Goal: Information Seeking & Learning: Learn about a topic

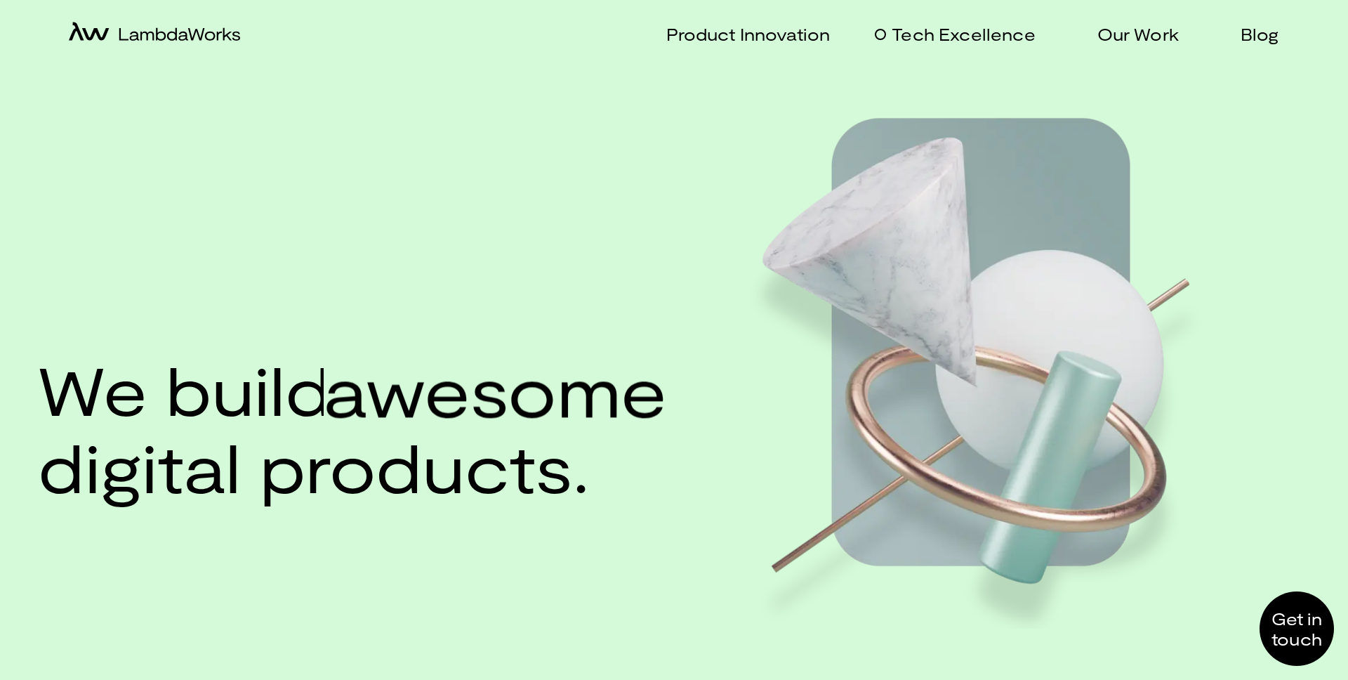
click at [930, 41] on p "Tech Excellence" at bounding box center [963, 34] width 143 height 20
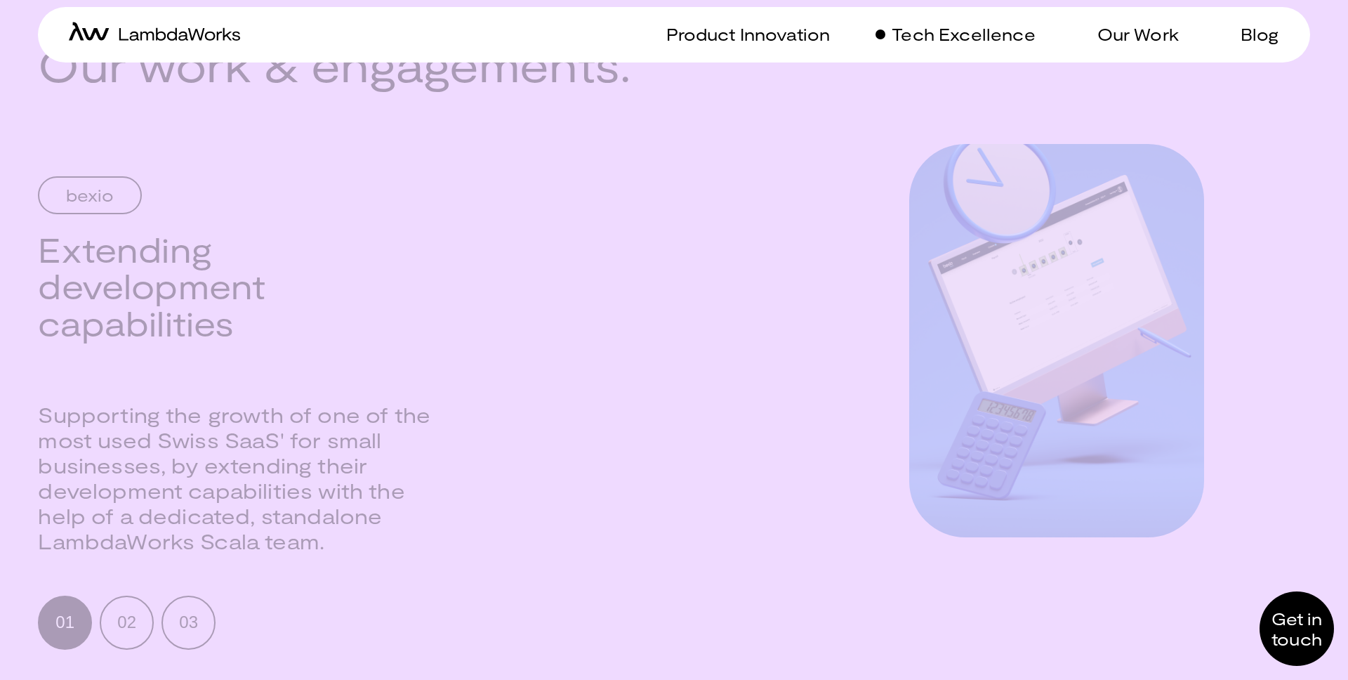
scroll to position [2112, 0]
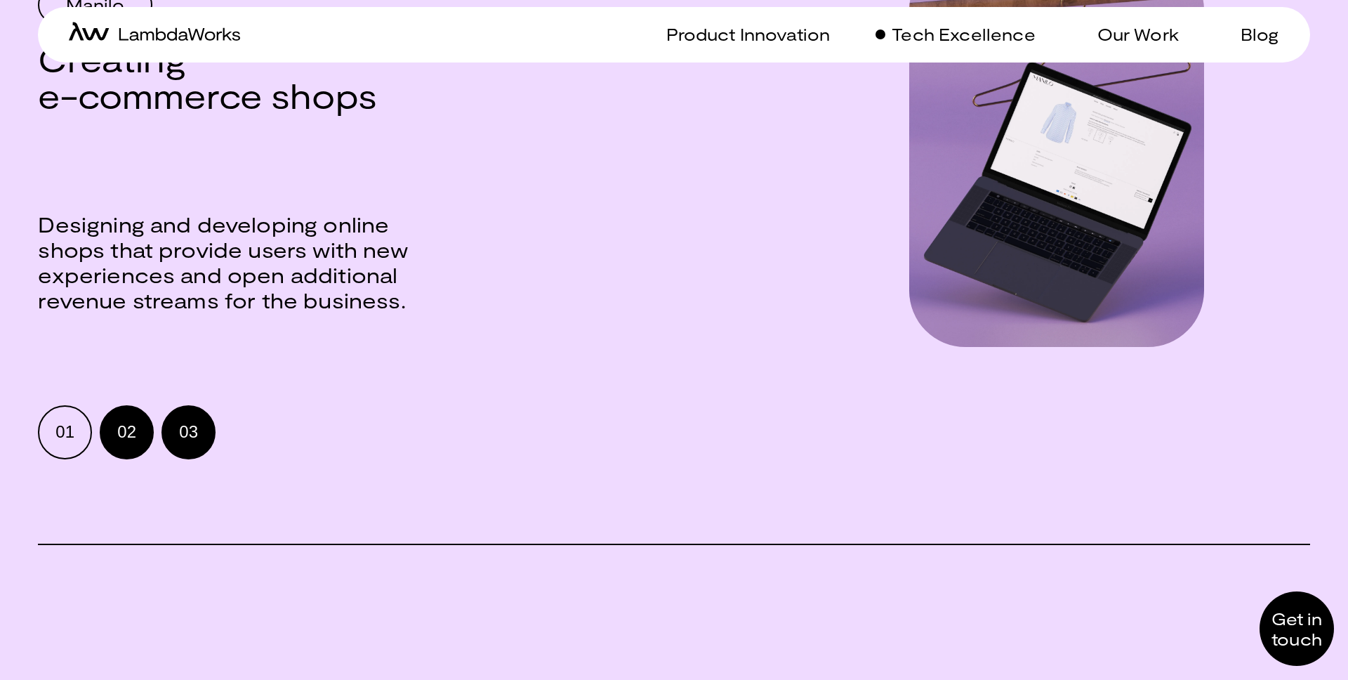
click at [128, 421] on button "02" at bounding box center [127, 432] width 54 height 54
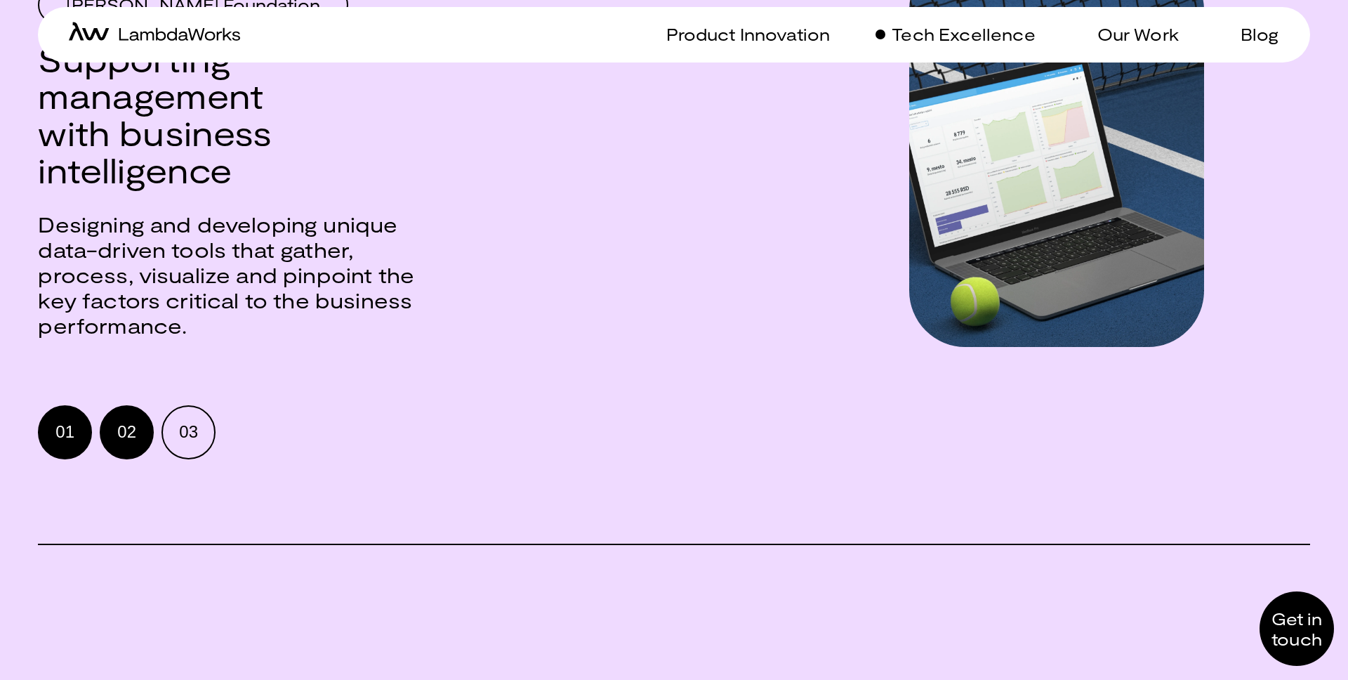
click at [71, 432] on div "01" at bounding box center [65, 431] width 19 height 17
click at [124, 433] on div "02" at bounding box center [127, 431] width 19 height 17
click at [63, 442] on button "01" at bounding box center [65, 432] width 54 height 54
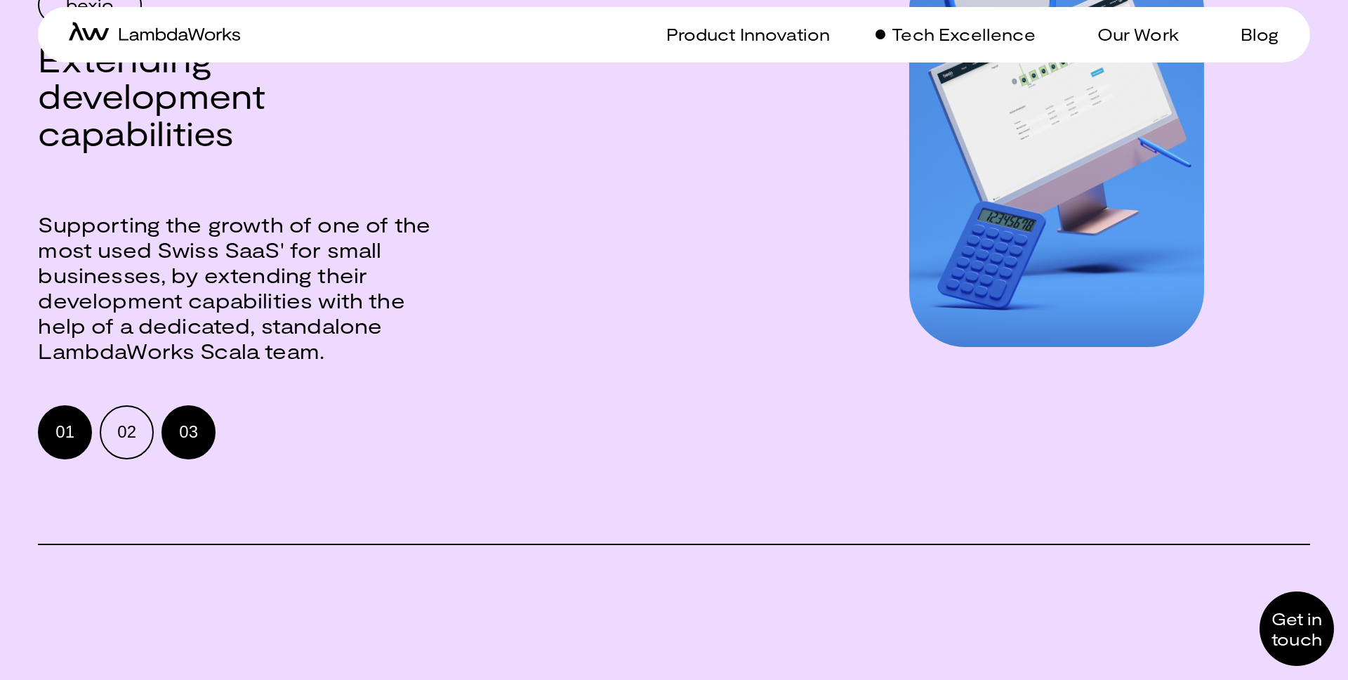
click at [190, 432] on div "03" at bounding box center [189, 431] width 19 height 17
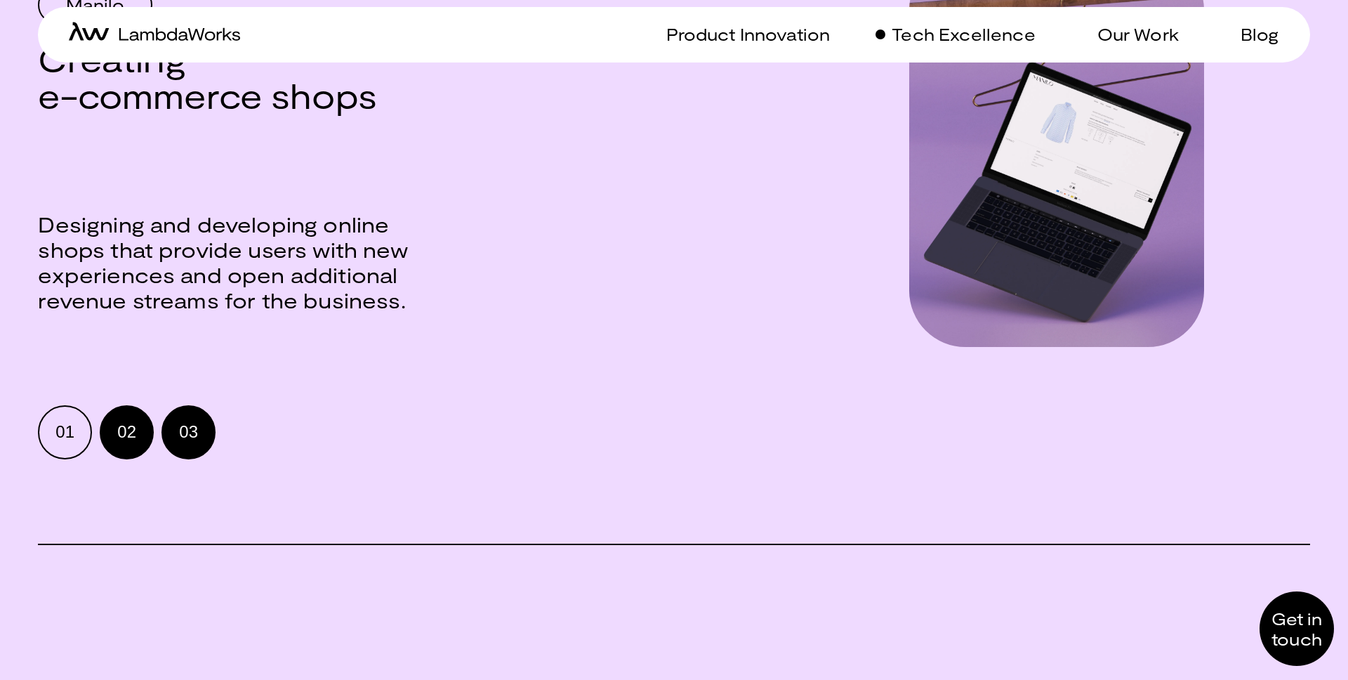
click at [138, 440] on button "02" at bounding box center [127, 432] width 54 height 54
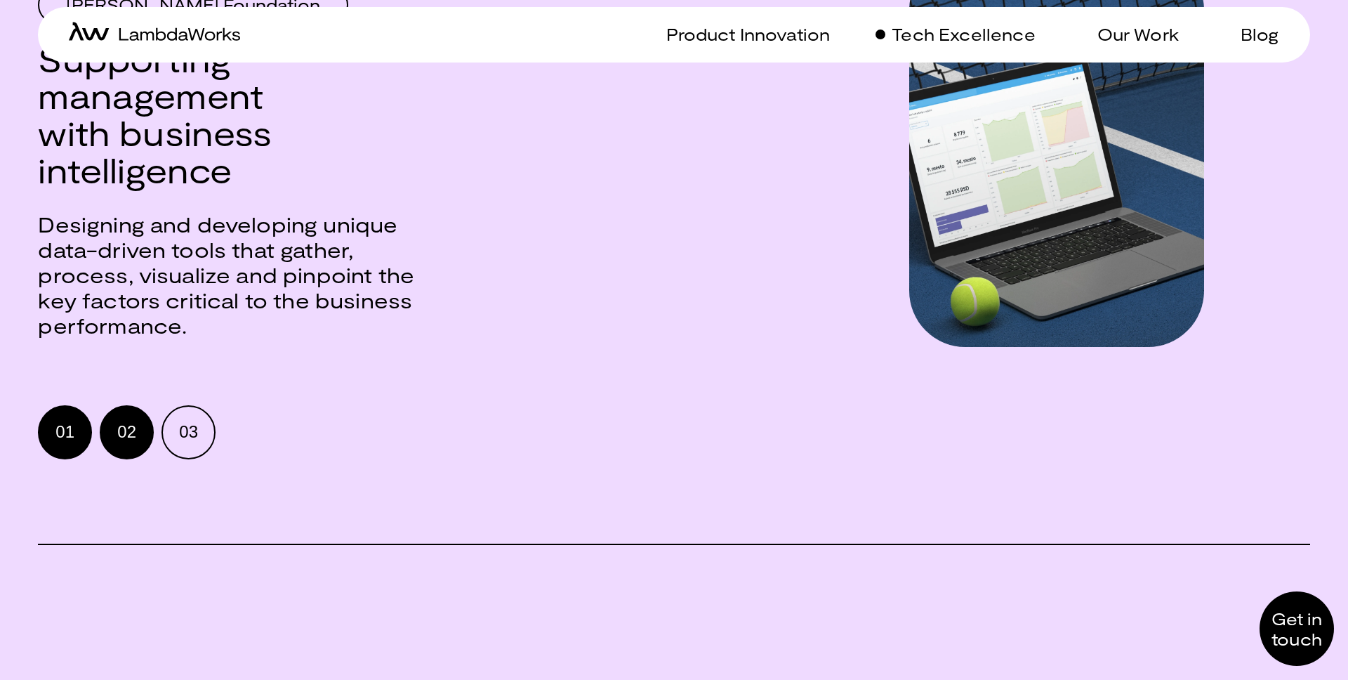
click at [86, 447] on button "01" at bounding box center [65, 432] width 54 height 54
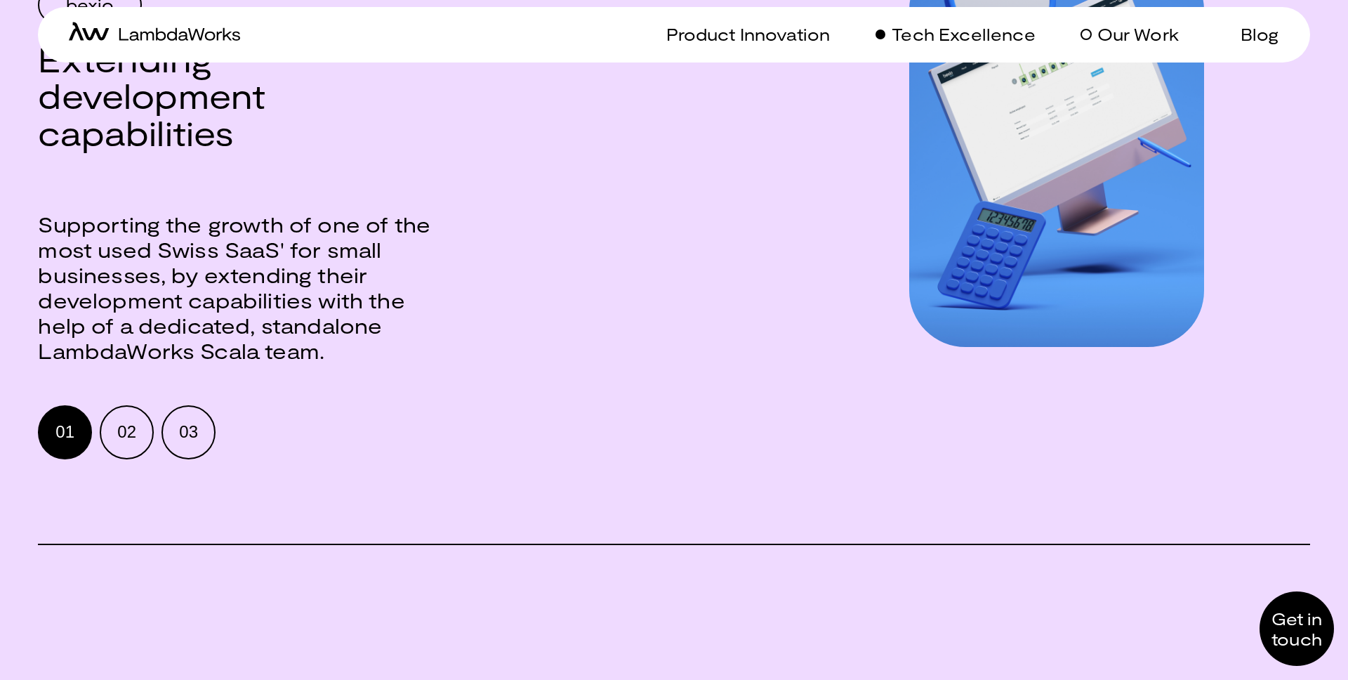
click at [1141, 33] on p "Our Work" at bounding box center [1137, 34] width 81 height 20
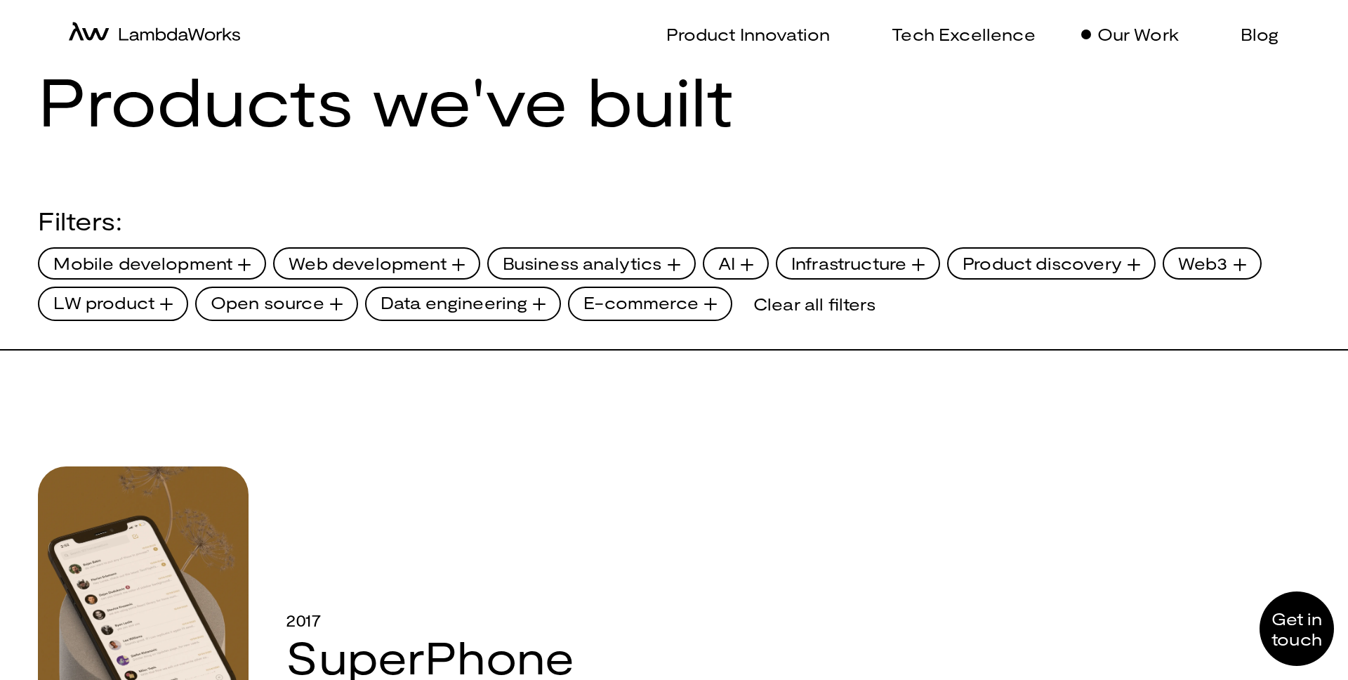
scroll to position [31, 0]
click at [718, 257] on span "AI" at bounding box center [726, 263] width 17 height 24
click at [741, 253] on div at bounding box center [747, 263] width 13 height 24
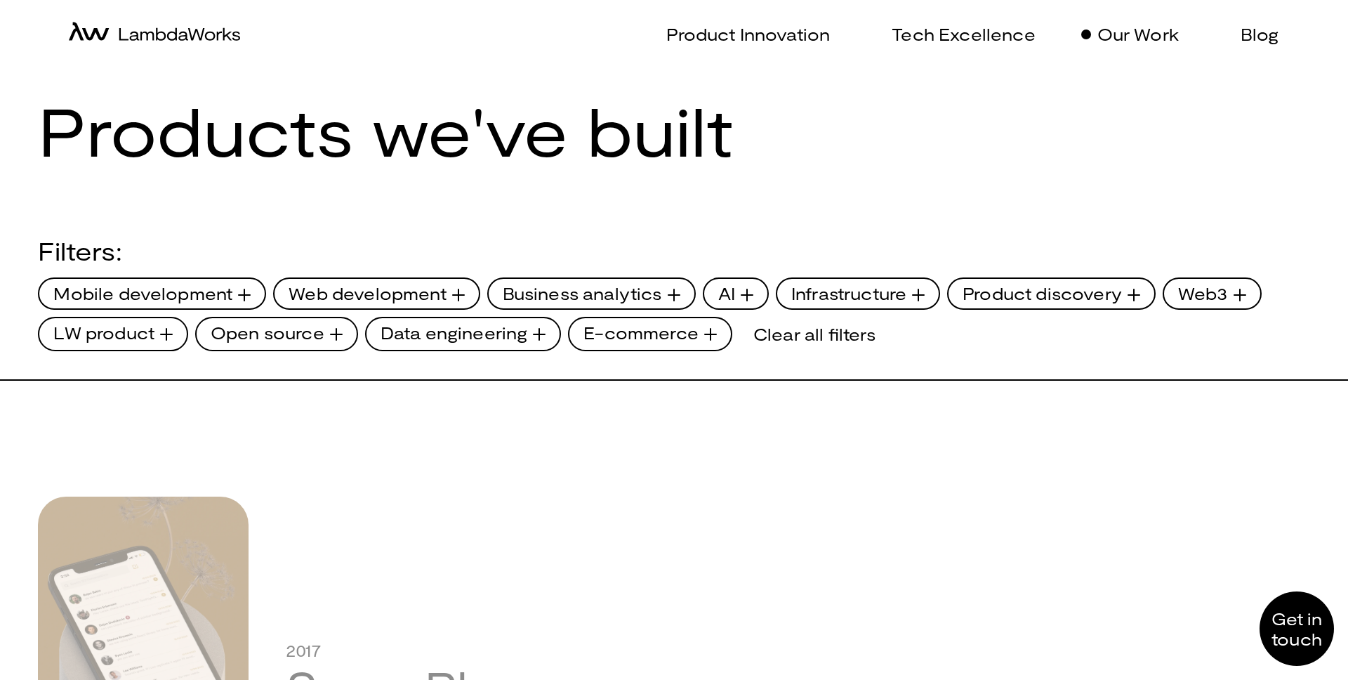
click at [749, 246] on div "Filters:" at bounding box center [673, 250] width 1271 height 25
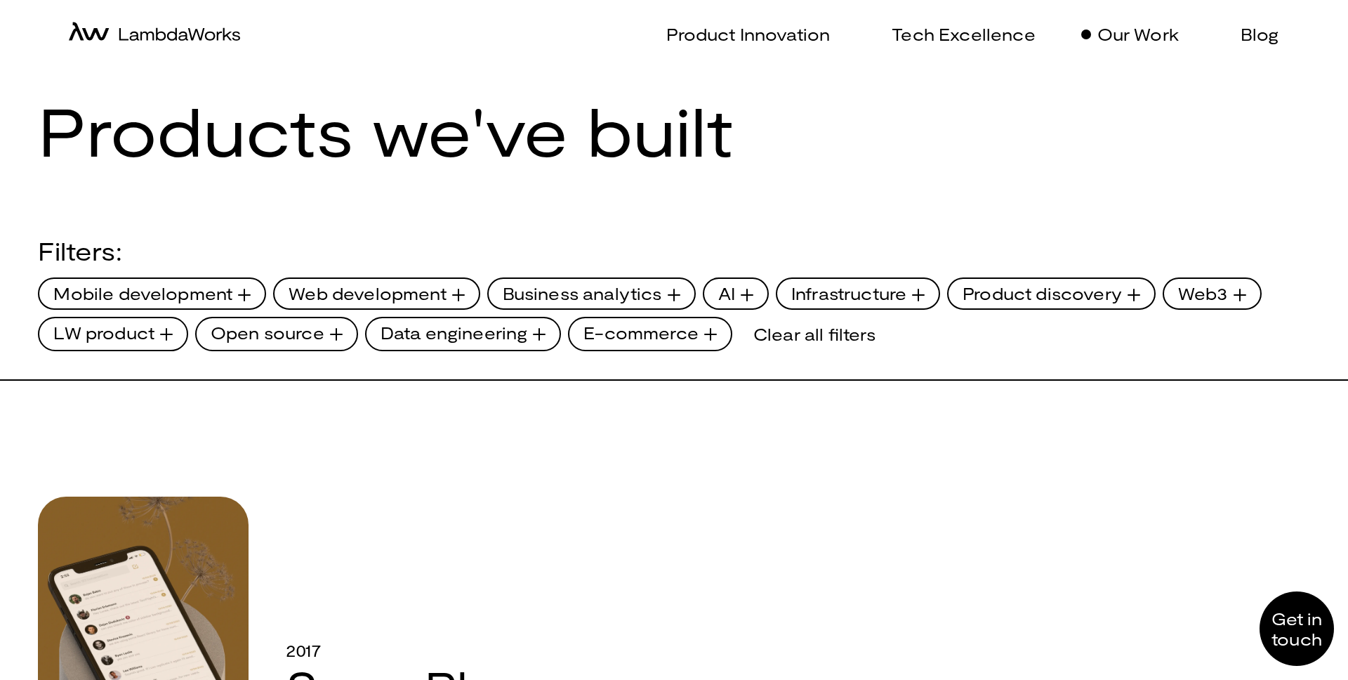
click at [743, 293] on div at bounding box center [747, 294] width 13 height 24
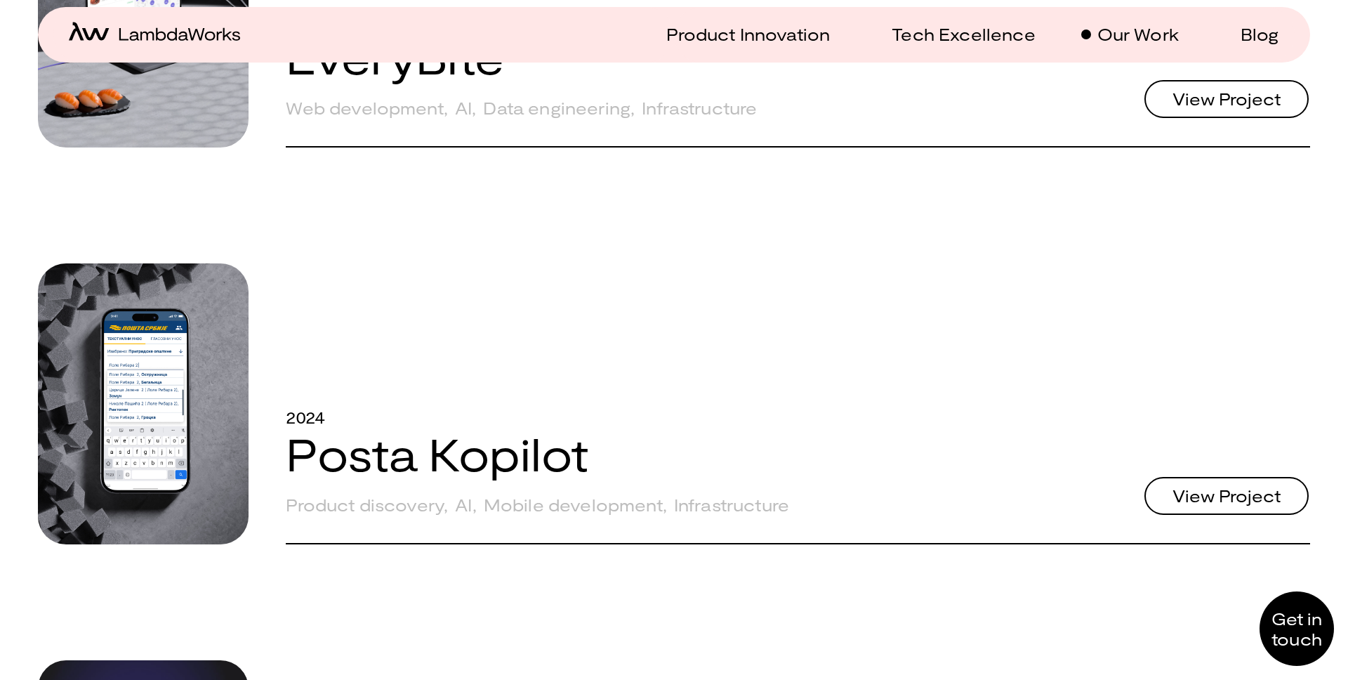
click at [475, 461] on link "Posta Kopilot" at bounding box center [437, 453] width 303 height 54
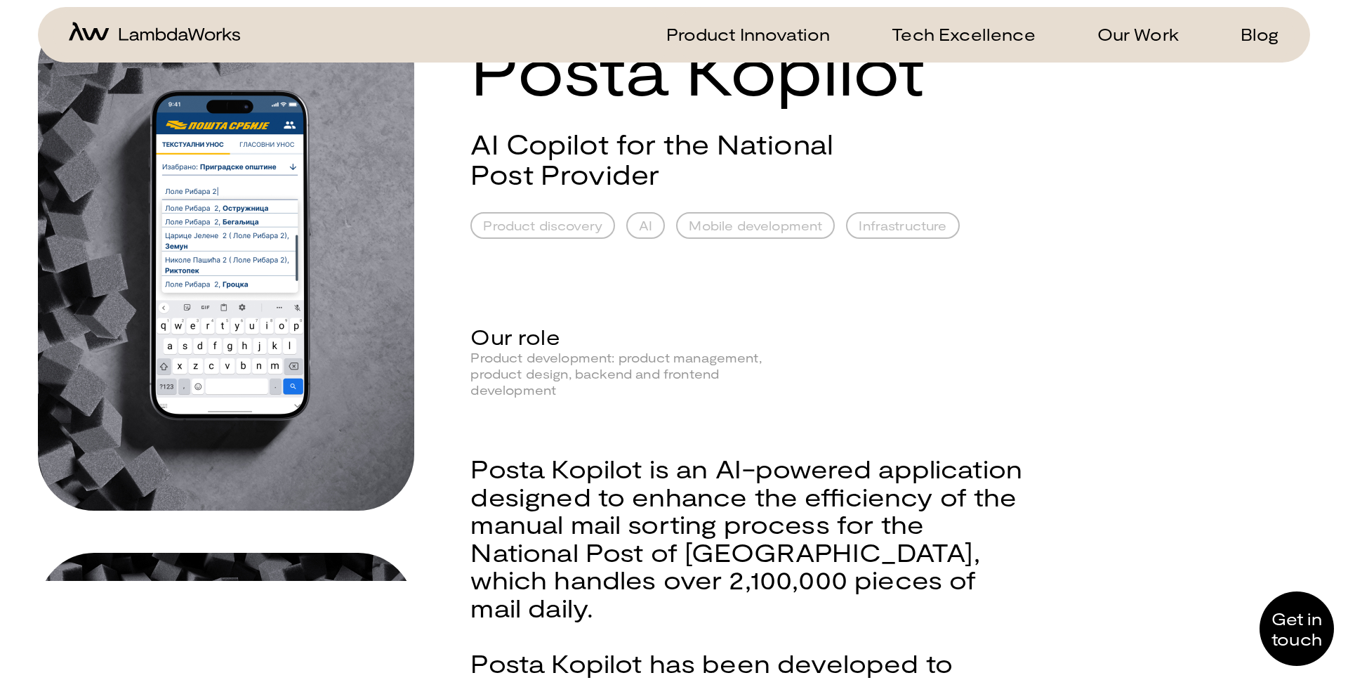
scroll to position [101, 0]
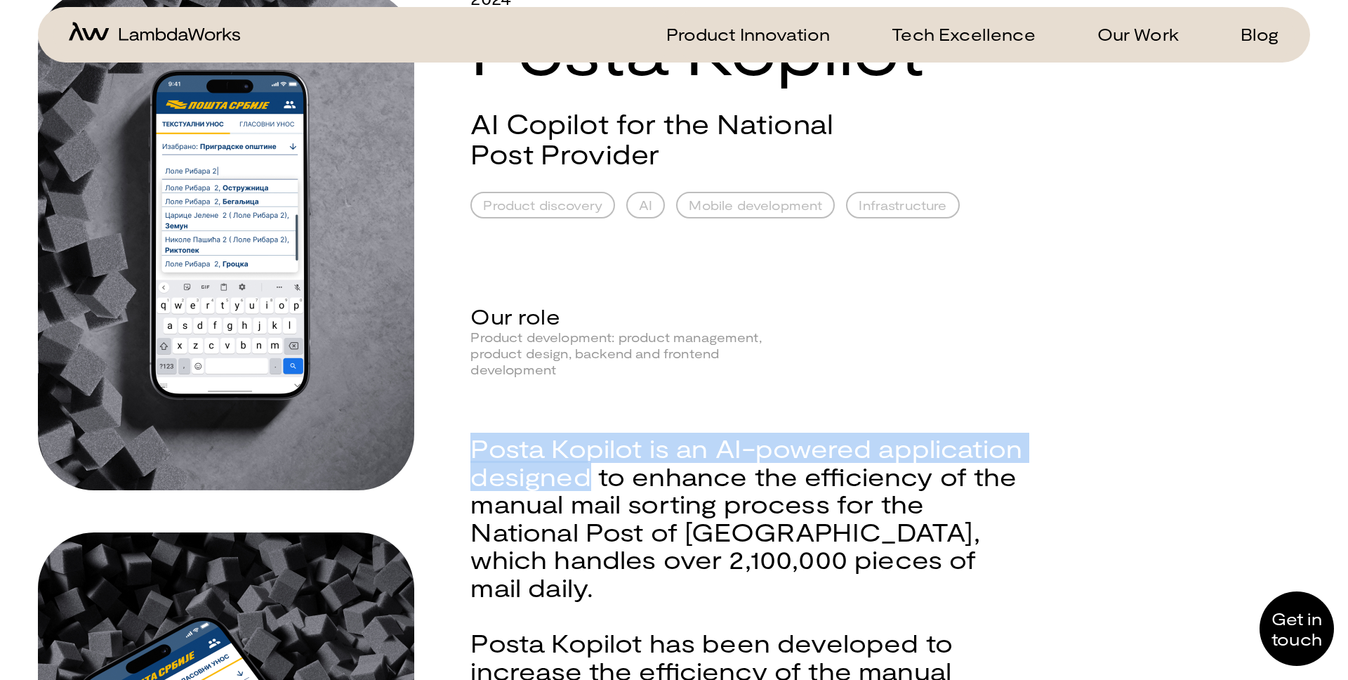
drag, startPoint x: 467, startPoint y: 444, endPoint x: 588, endPoint y: 465, distance: 122.7
click at [588, 465] on div "2024 Posta Kopilot AI Copilot for the National Post Provider Product discovery …" at bounding box center [673, 559] width 1271 height 1139
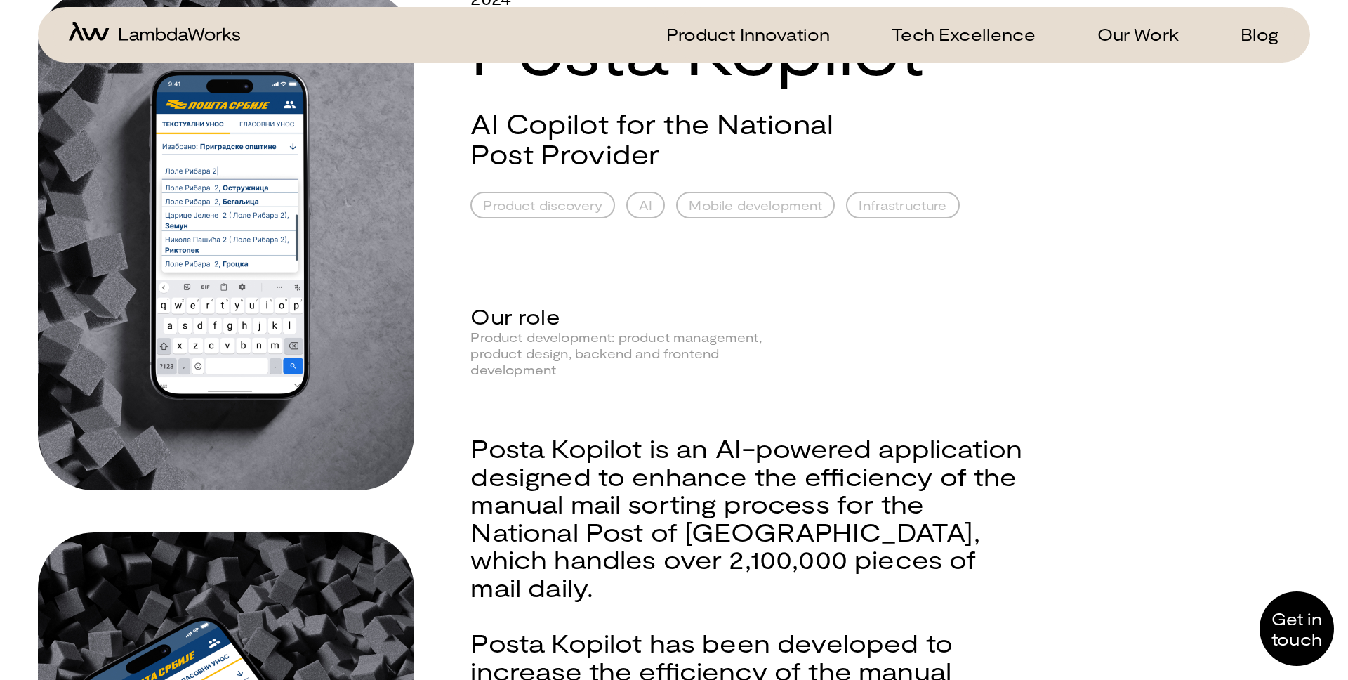
click at [647, 464] on div "Posta Kopilot is an AI-powered application designed to enhance the efficiency o…" at bounding box center [748, 531] width 557 height 194
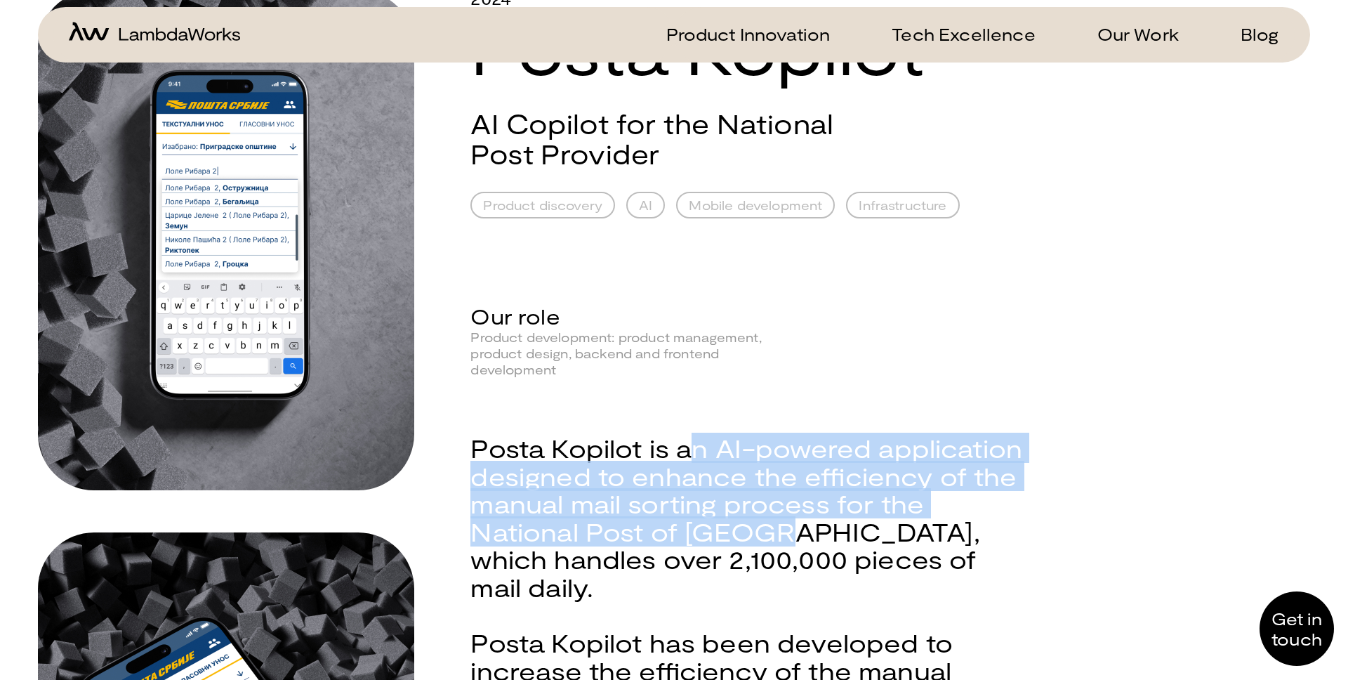
drag, startPoint x: 691, startPoint y: 448, endPoint x: 771, endPoint y: 536, distance: 119.3
click at [771, 536] on div "Posta Kopilot is an AI-powered application designed to enhance the efficiency o…" at bounding box center [748, 531] width 557 height 194
copy div "n AI-powered application designed to enhance the efficiency of the manual mail …"
